Goal: Check status

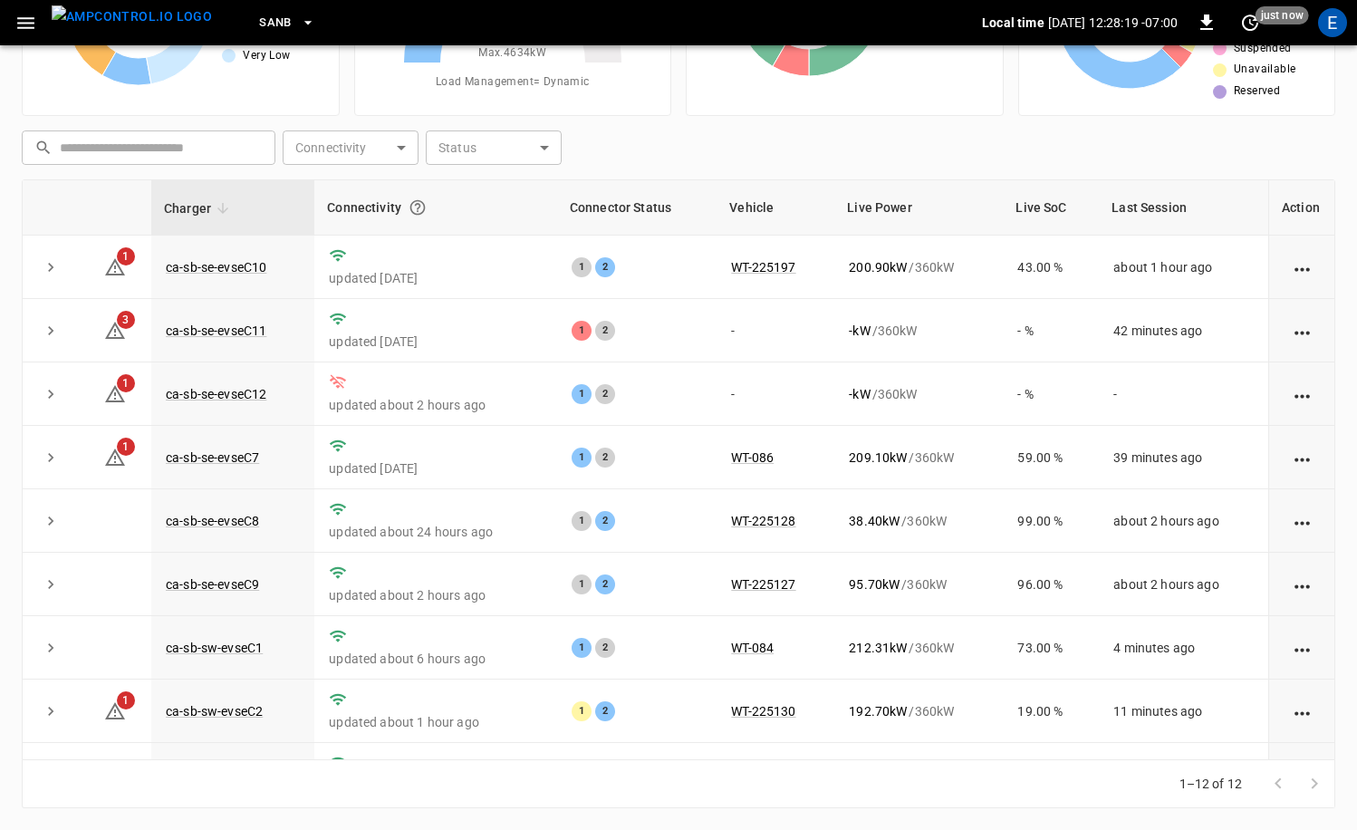
scroll to position [237, 0]
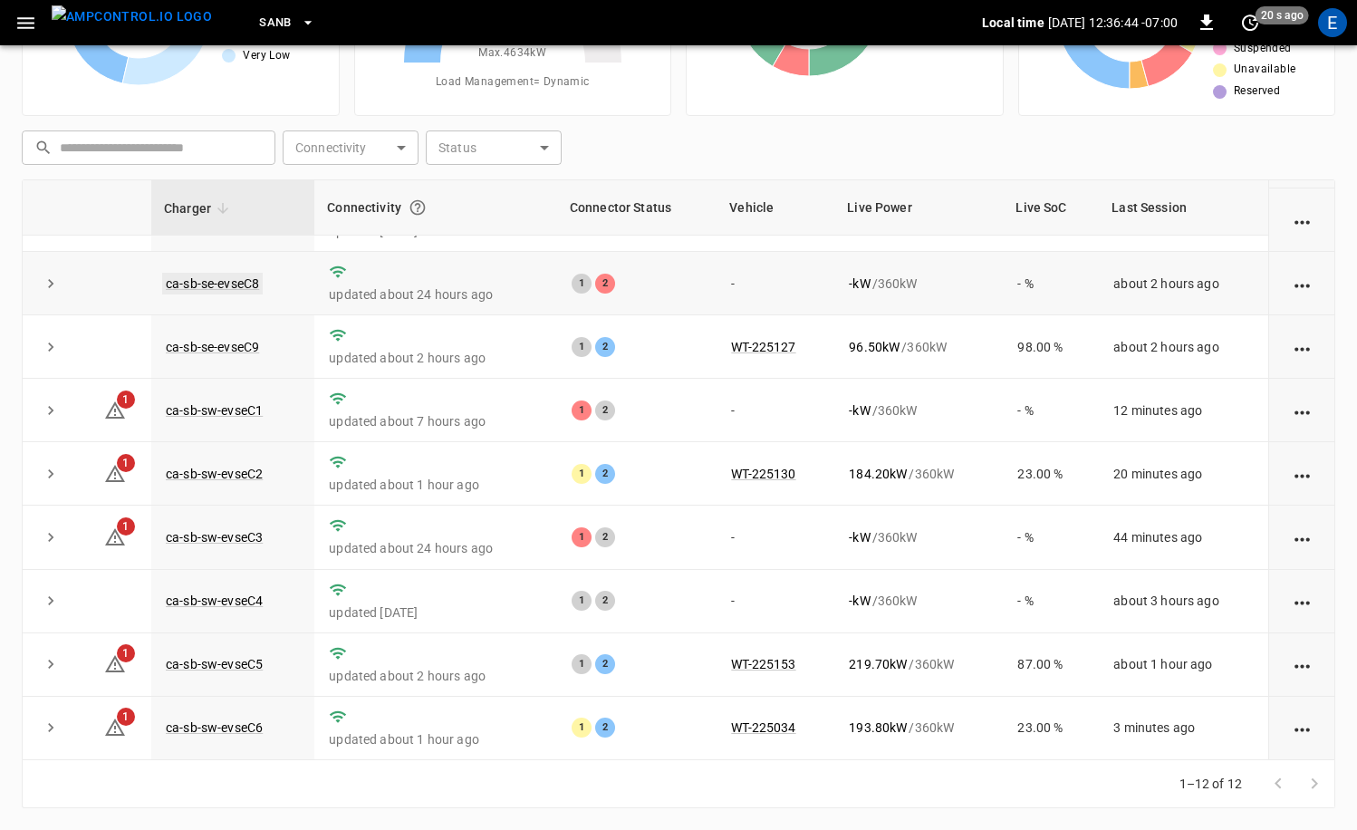
click at [245, 278] on link "ca-sb-se-evseC8" at bounding box center [212, 284] width 101 height 22
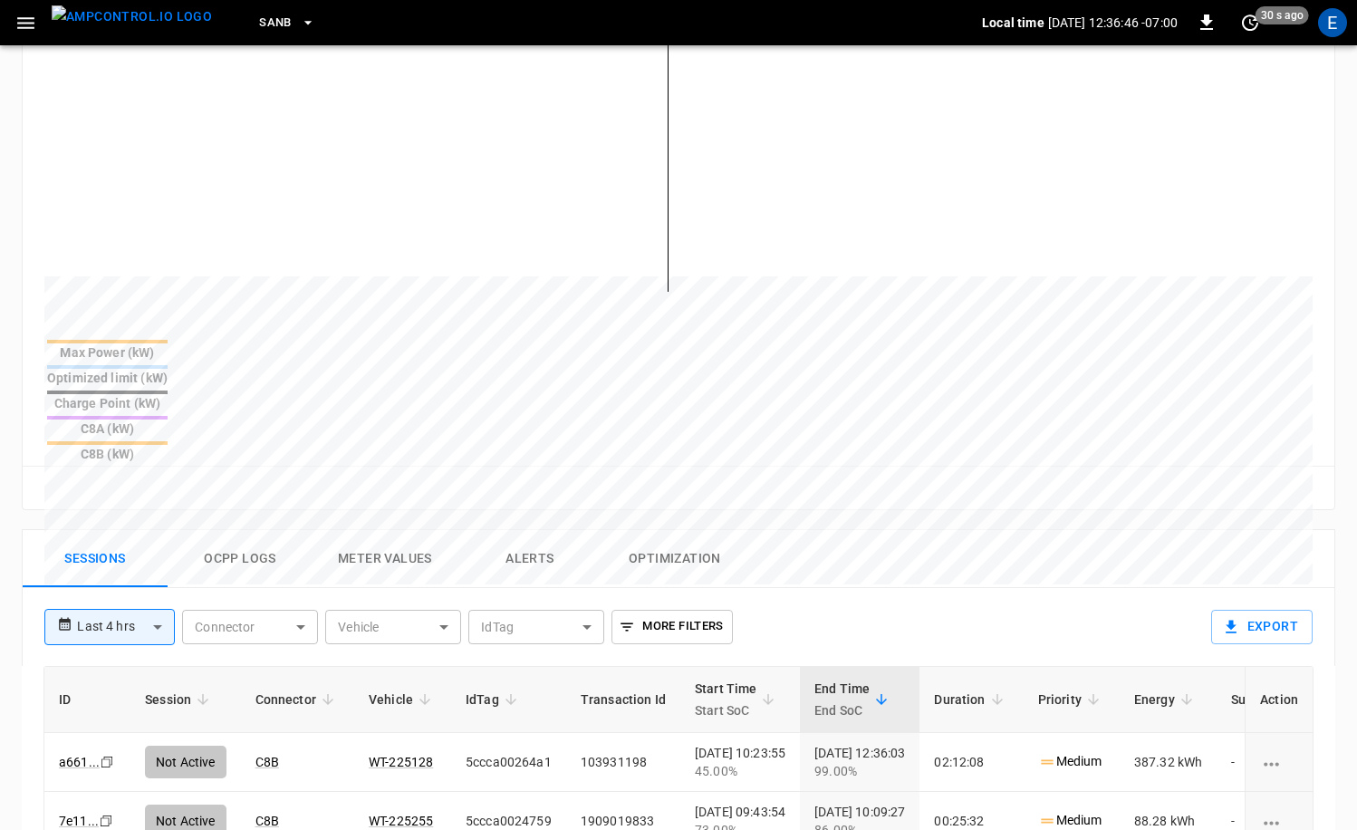
scroll to position [531, 0]
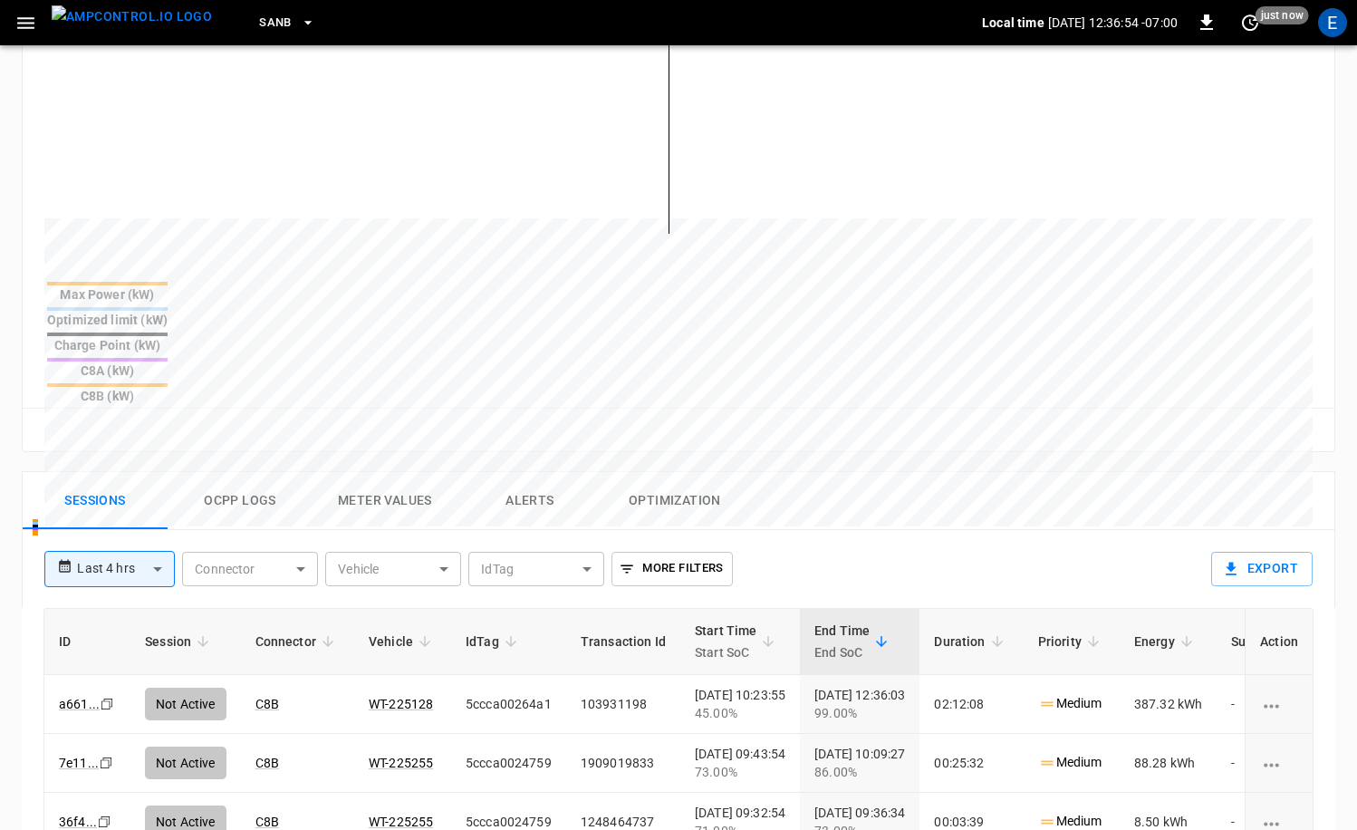
click at [152, 28] on img "menu" at bounding box center [132, 16] width 160 height 23
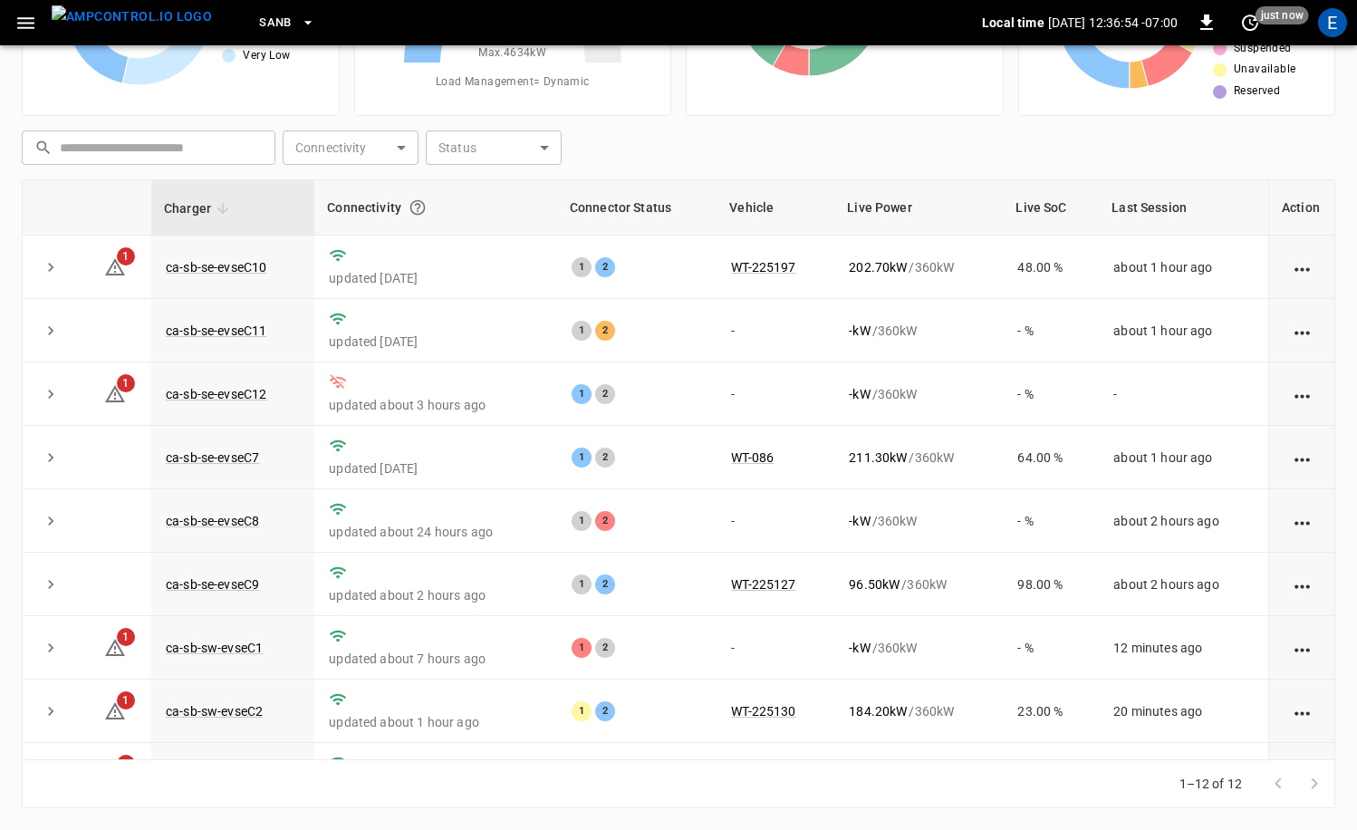
scroll to position [182, 0]
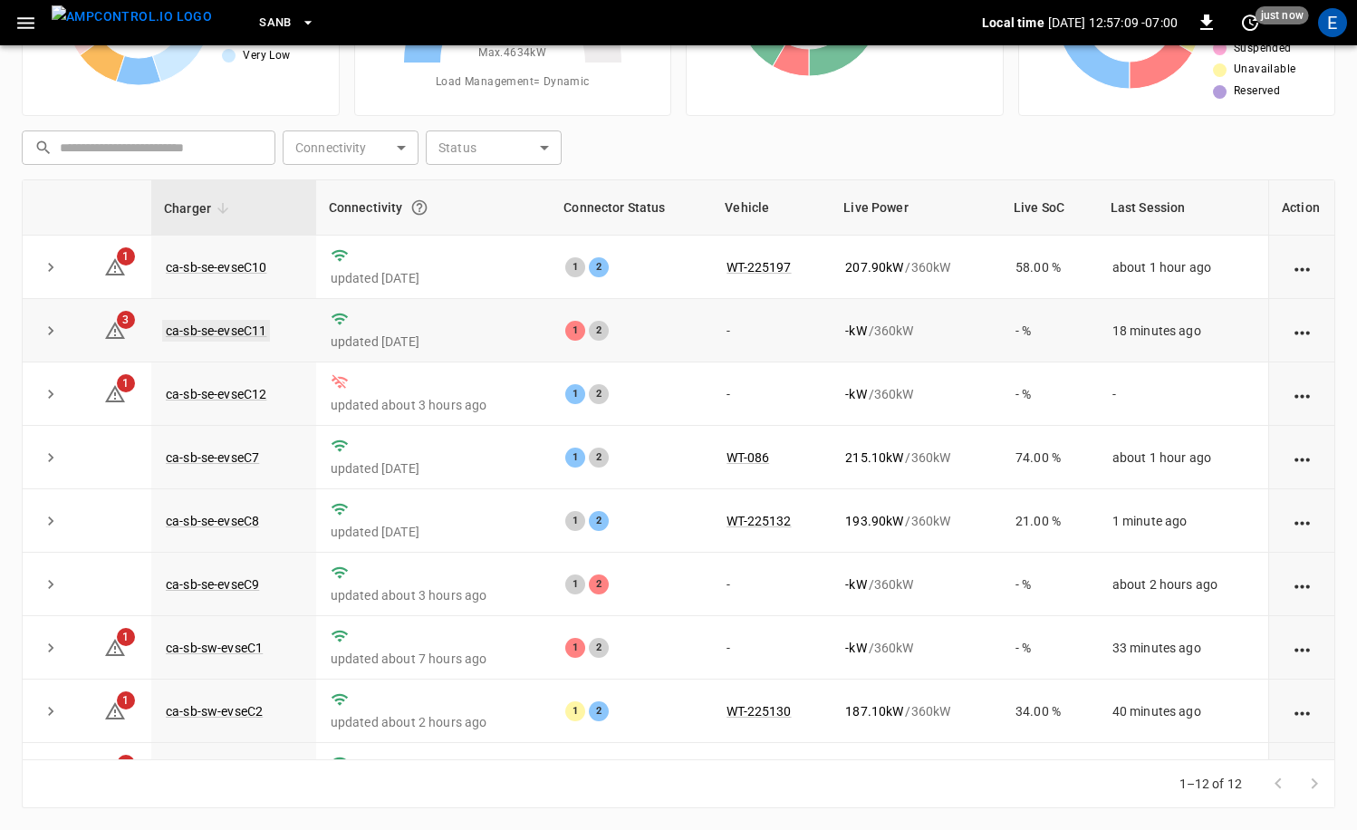
click at [228, 321] on link "ca-sb-se-evseC11" at bounding box center [216, 331] width 108 height 22
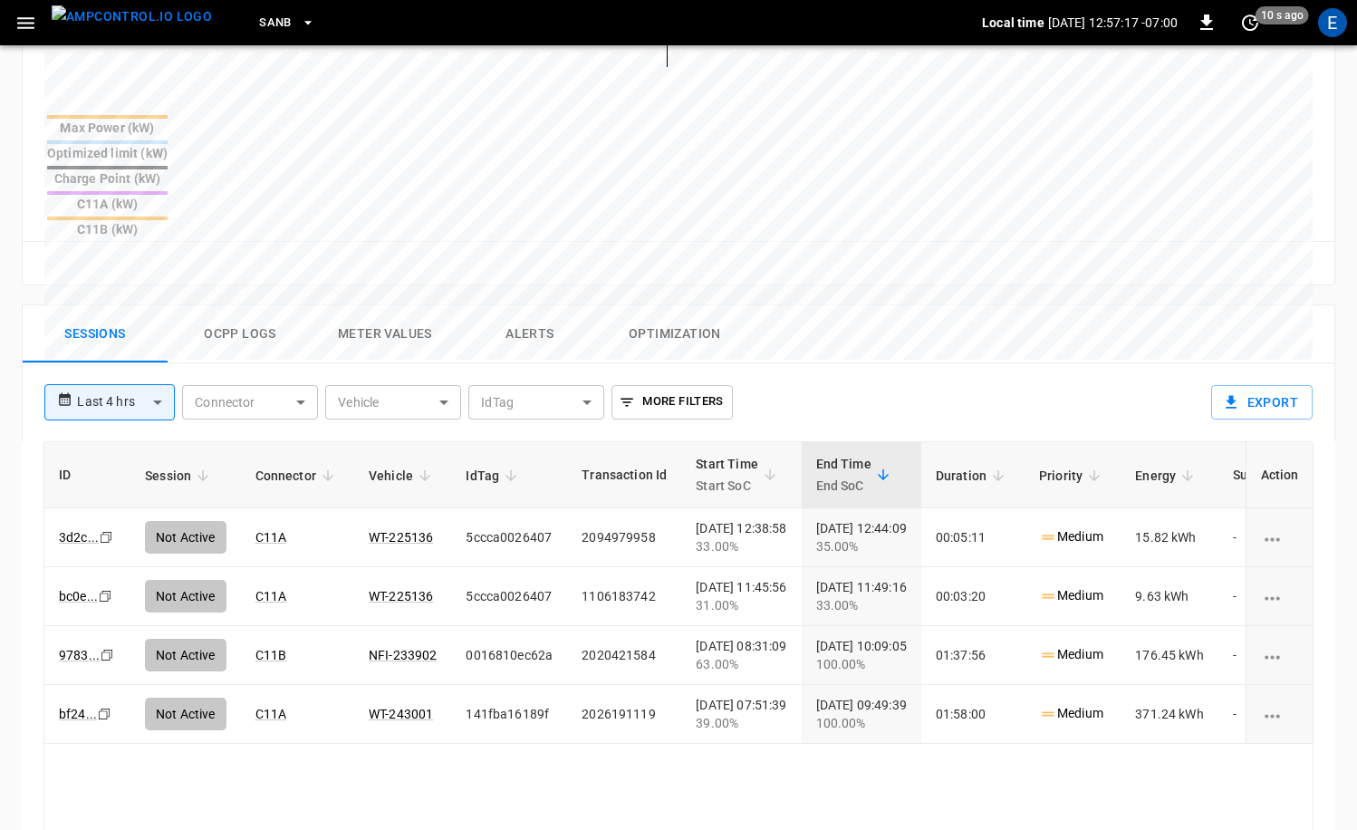
scroll to position [727, 0]
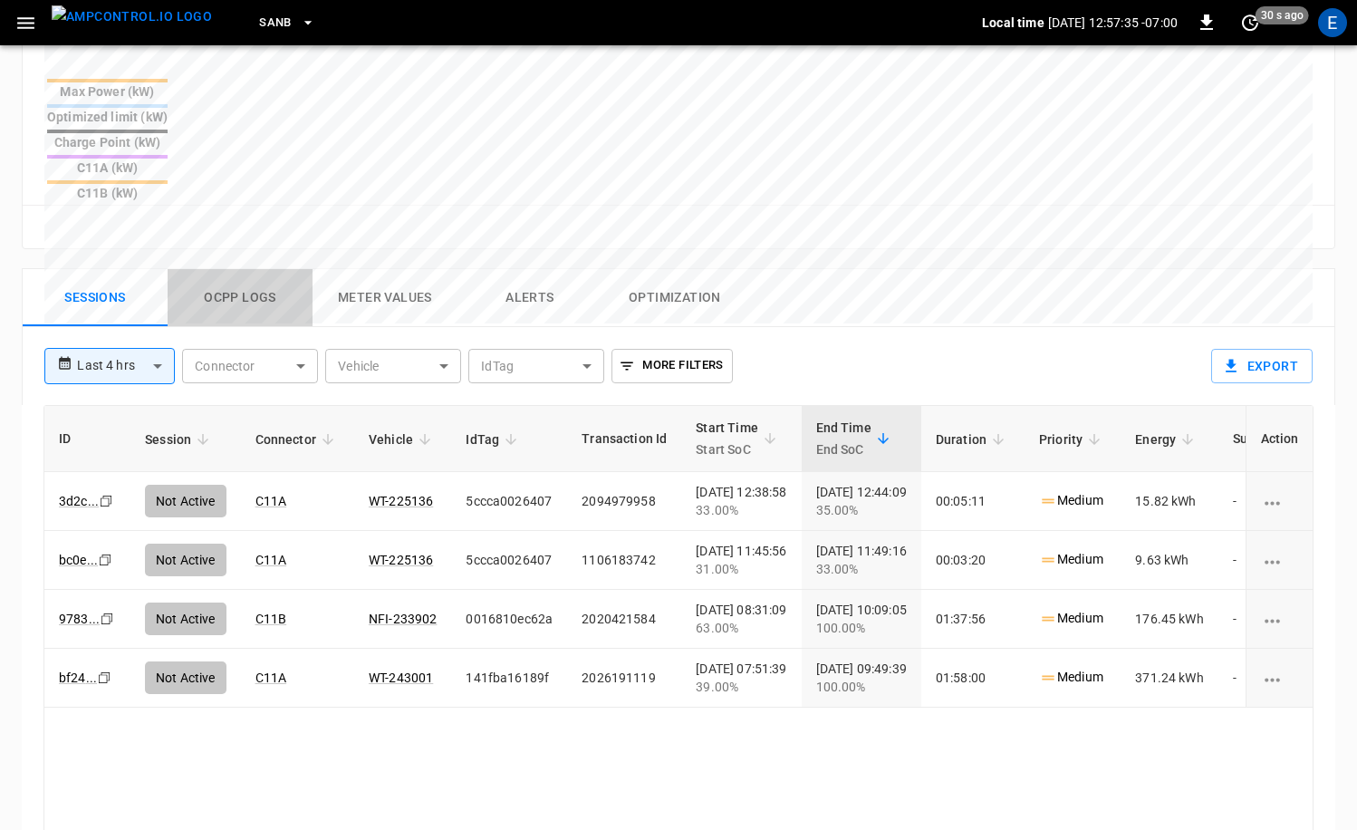
click at [233, 269] on button "Ocpp logs" at bounding box center [240, 298] width 145 height 58
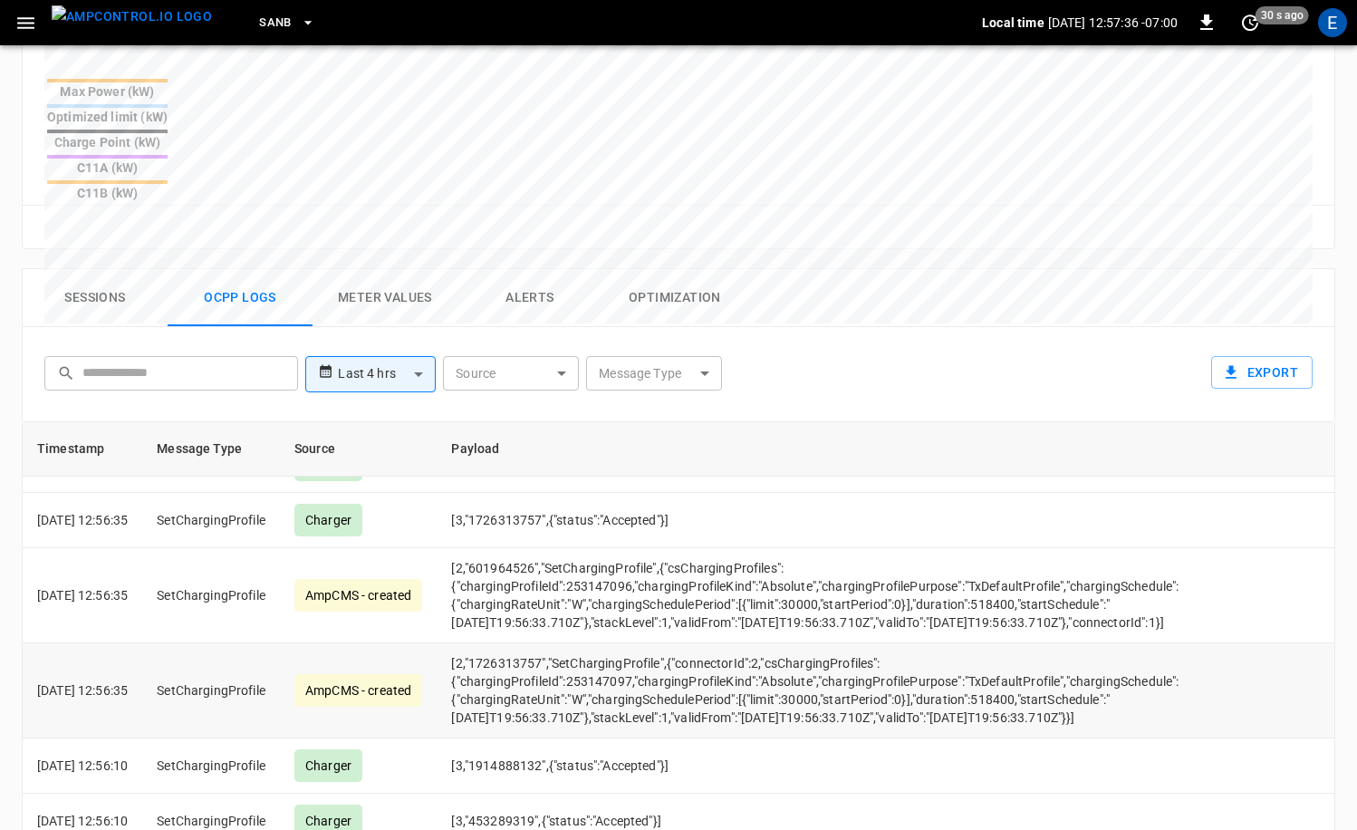
scroll to position [410, 0]
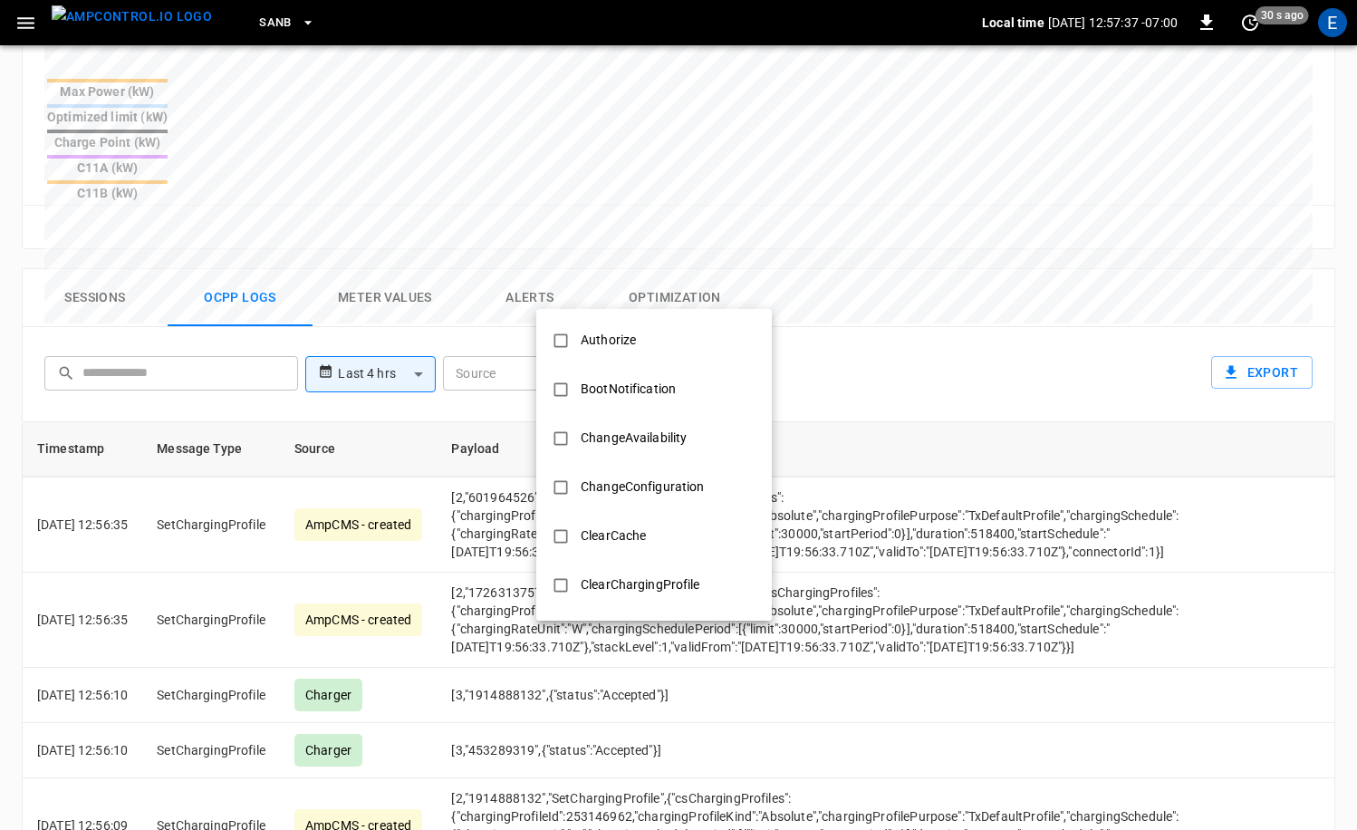
click at [653, 281] on body "**********" at bounding box center [678, 173] width 1357 height 1800
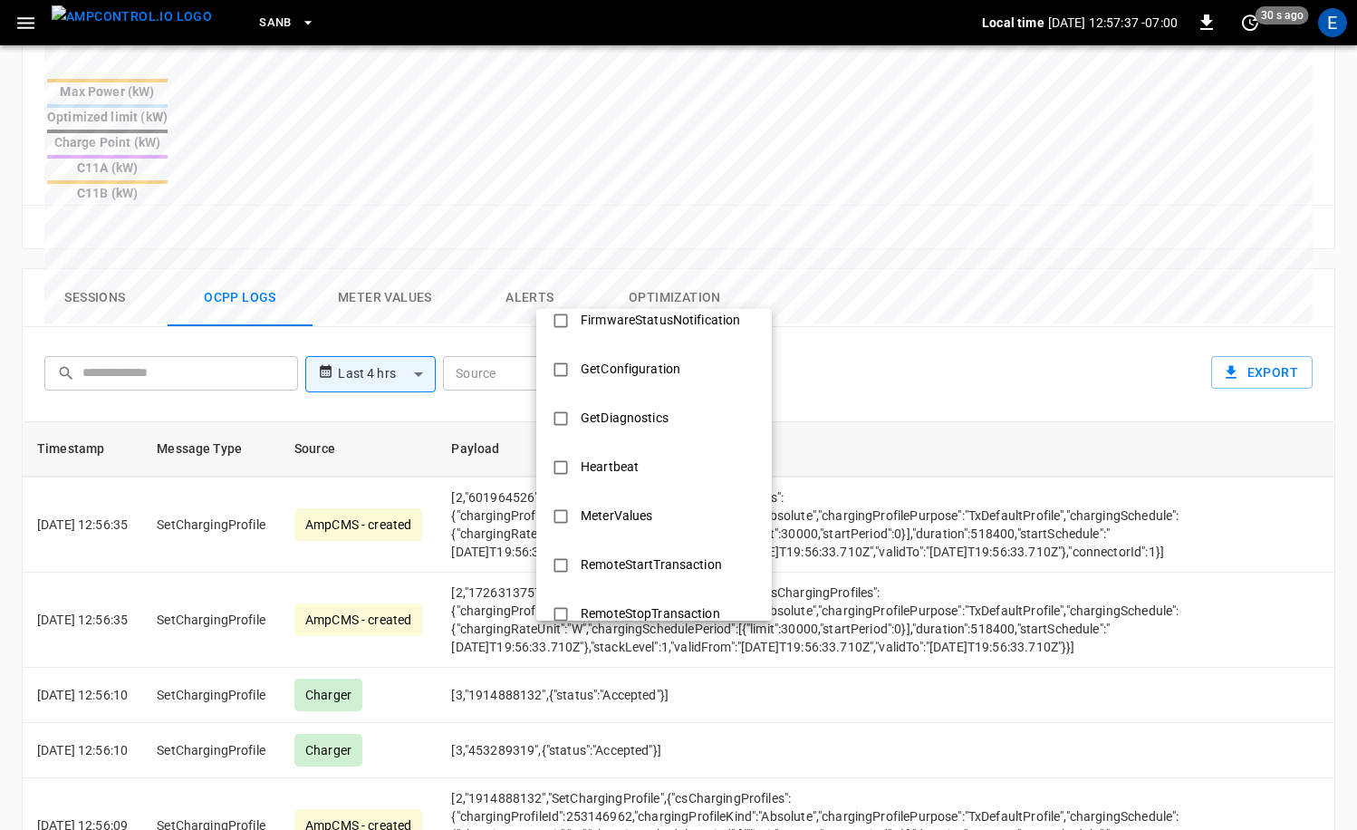
scroll to position [877, 0]
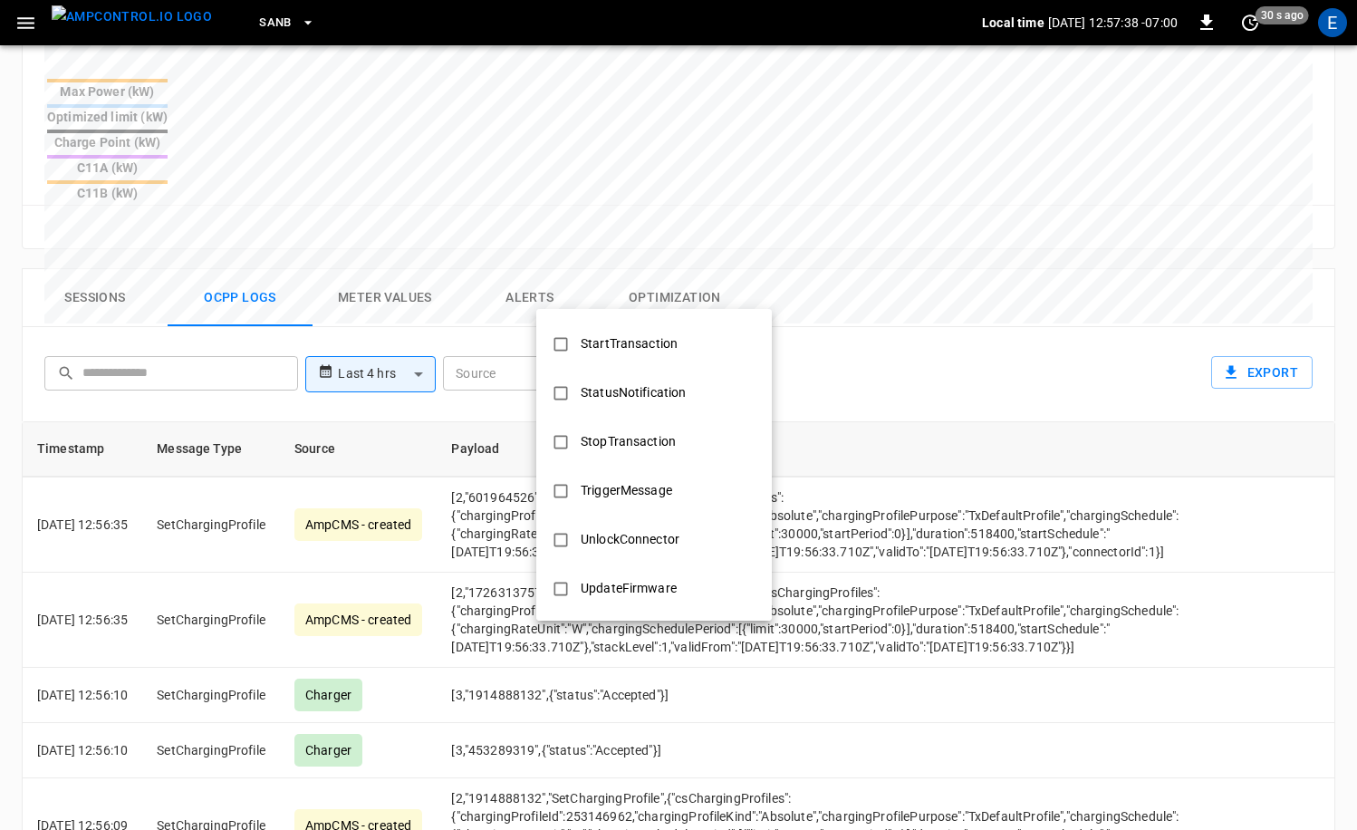
click at [661, 455] on div "StopTransaction" at bounding box center [628, 442] width 117 height 34
type input "**********"
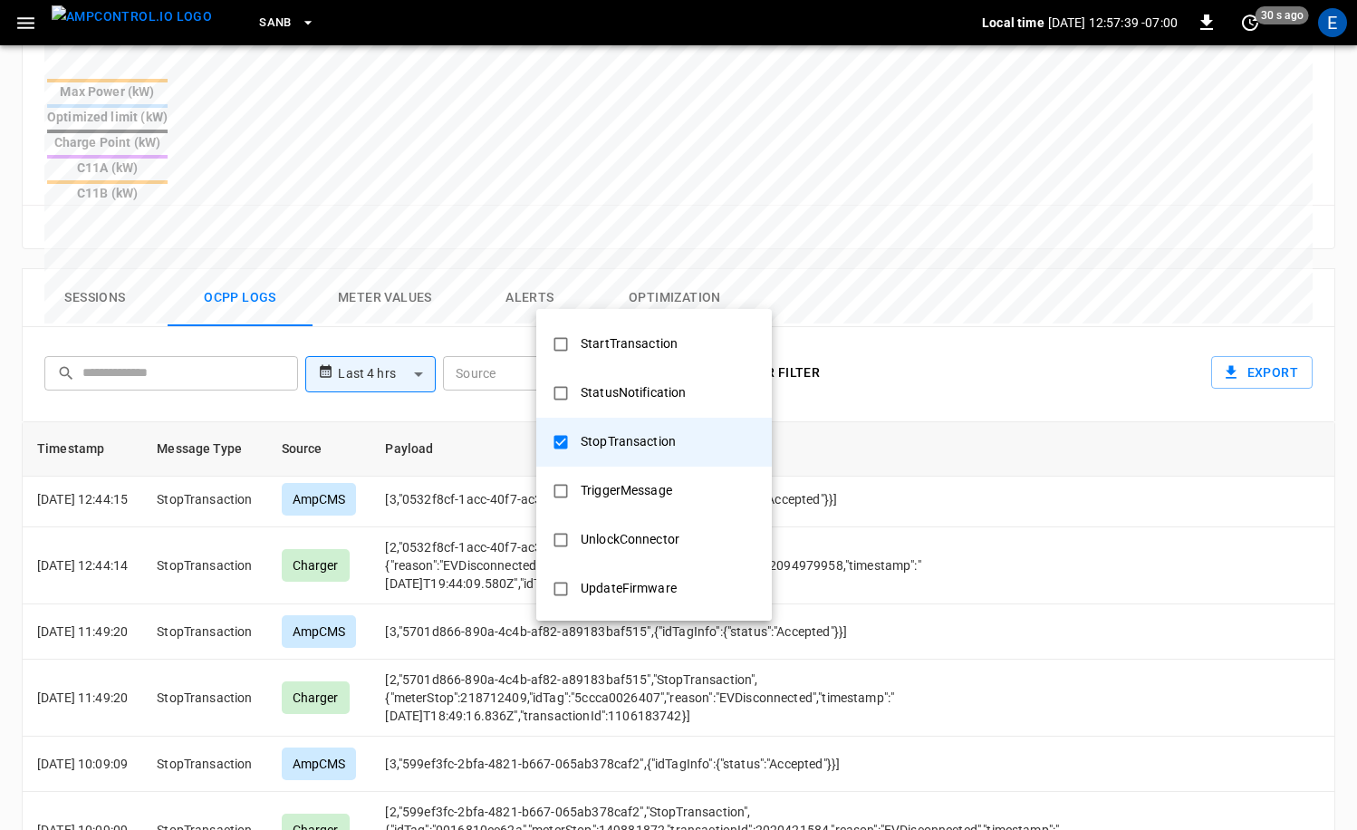
scroll to position [5, 0]
click at [1115, 571] on div at bounding box center [678, 415] width 1357 height 830
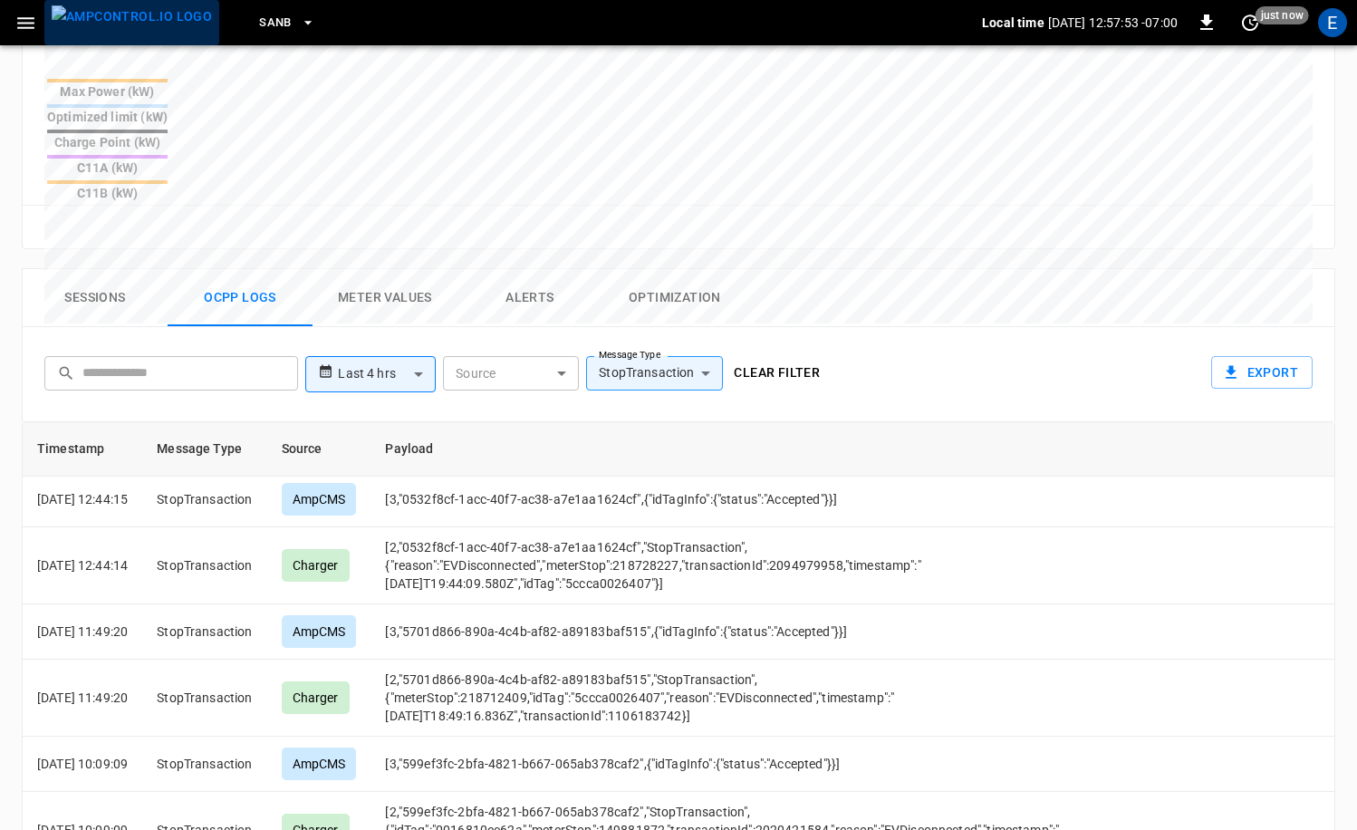
click at [141, 26] on img "menu" at bounding box center [132, 16] width 160 height 23
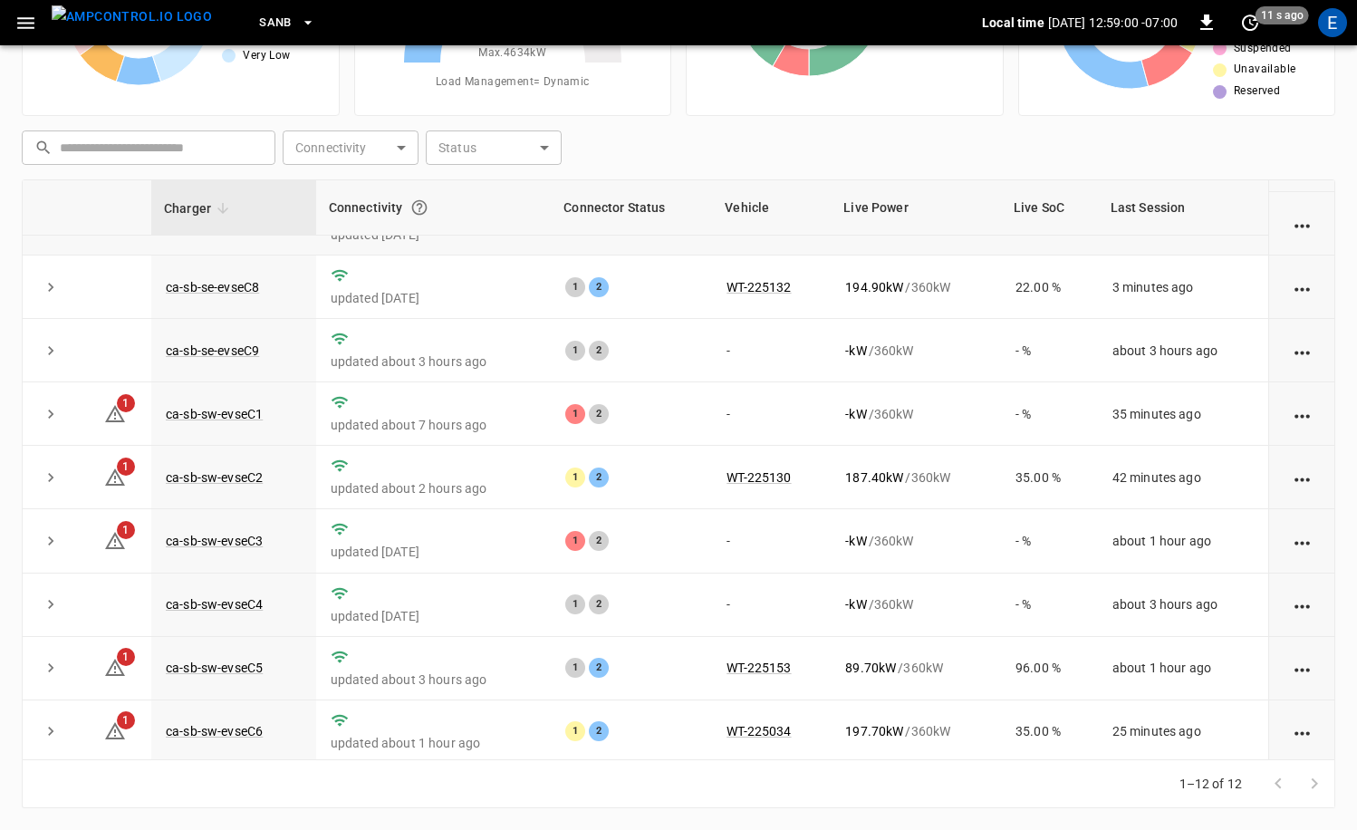
scroll to position [237, 0]
